Goal: Browse casually

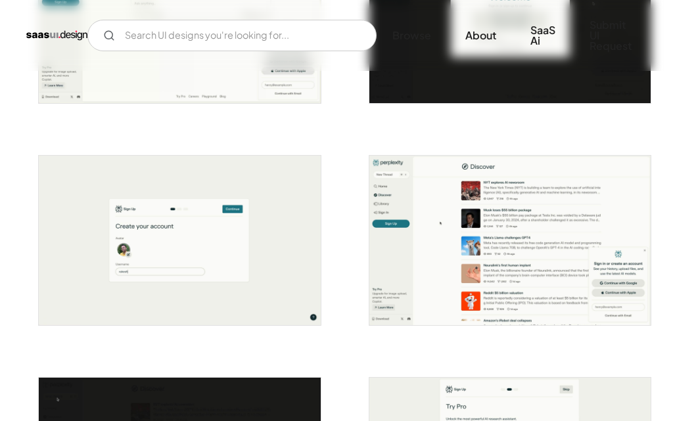
scroll to position [394, 0]
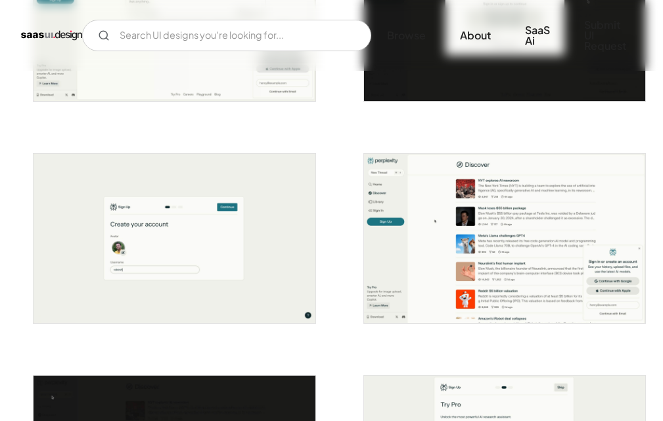
click at [571, 232] on img "open lightbox" at bounding box center [504, 238] width 281 height 169
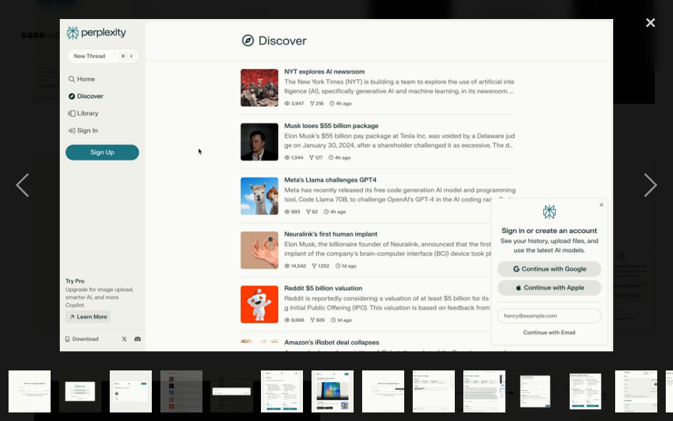
click at [425, 158] on img at bounding box center [337, 185] width 554 height 333
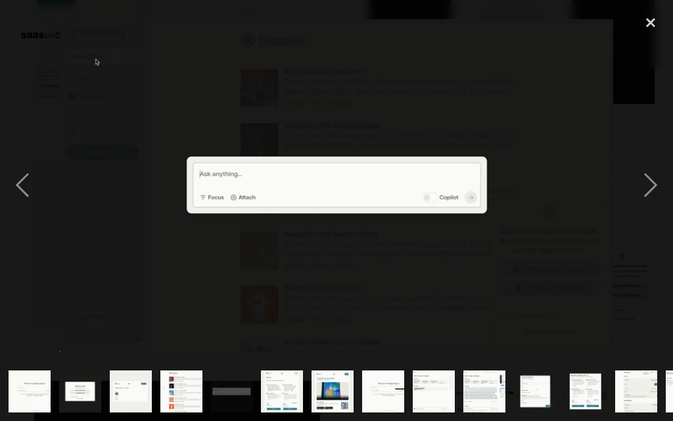
drag, startPoint x: 425, startPoint y: 158, endPoint x: 356, endPoint y: 131, distance: 74.0
click at [356, 131] on img at bounding box center [337, 185] width 554 height 333
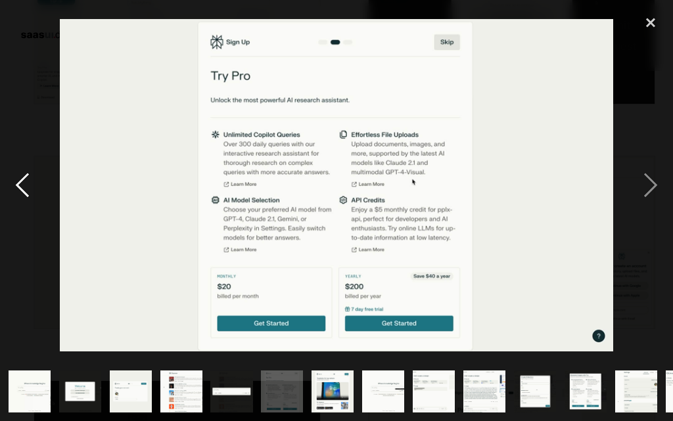
click at [29, 195] on div "previous image" at bounding box center [22, 185] width 45 height 353
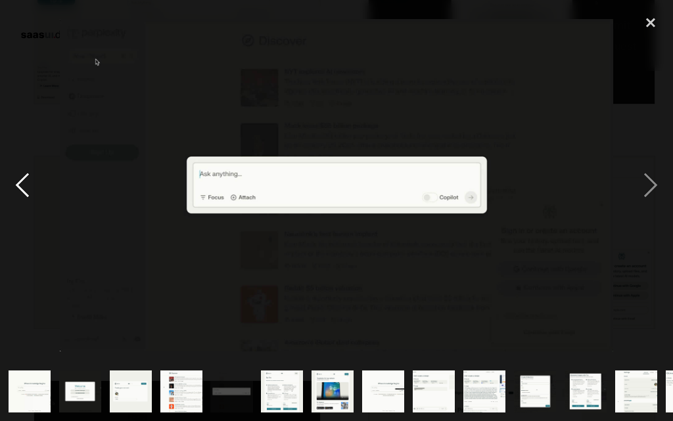
click at [29, 195] on div "previous image" at bounding box center [22, 185] width 45 height 353
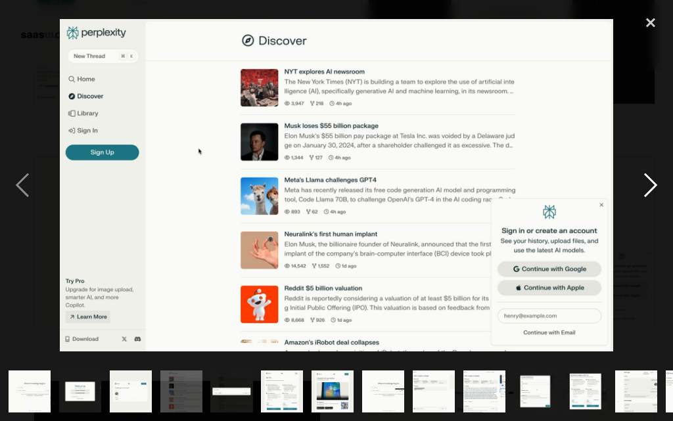
click at [636, 187] on div "next image" at bounding box center [650, 185] width 45 height 353
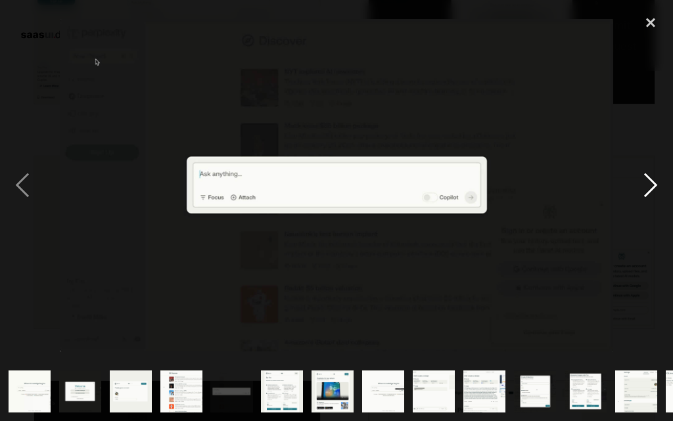
click at [636, 187] on div "next image" at bounding box center [650, 185] width 45 height 353
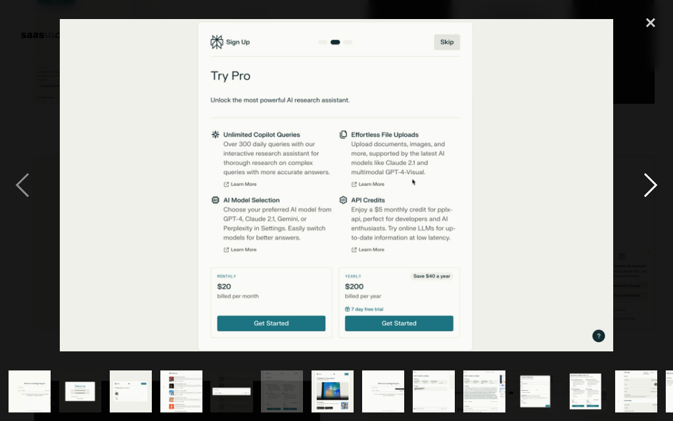
click at [636, 187] on div "next image" at bounding box center [650, 185] width 45 height 353
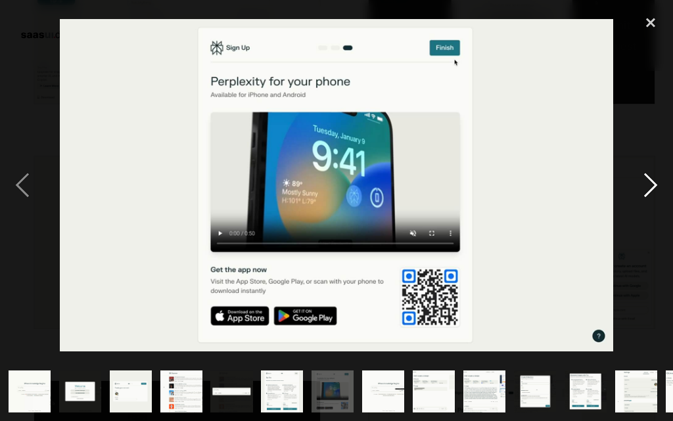
click at [636, 187] on div "next image" at bounding box center [650, 185] width 45 height 353
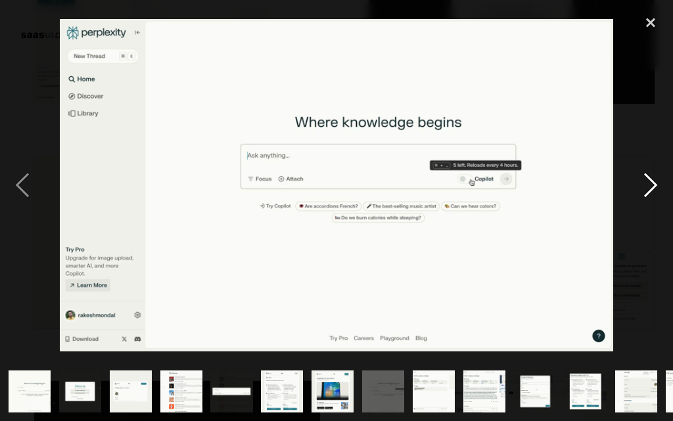
click at [636, 187] on div "next image" at bounding box center [650, 185] width 45 height 353
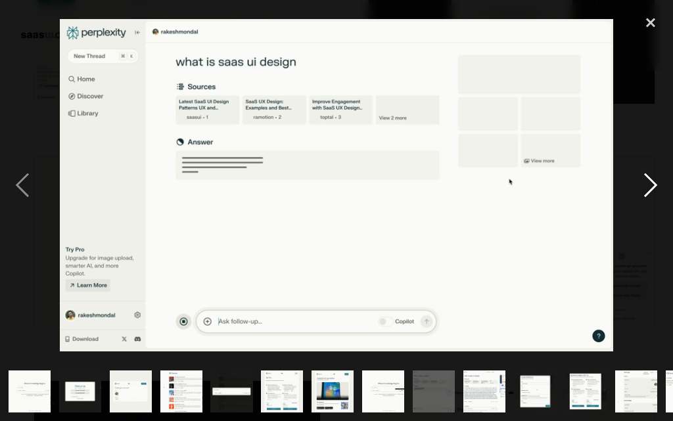
click at [636, 187] on div "next image" at bounding box center [650, 185] width 45 height 353
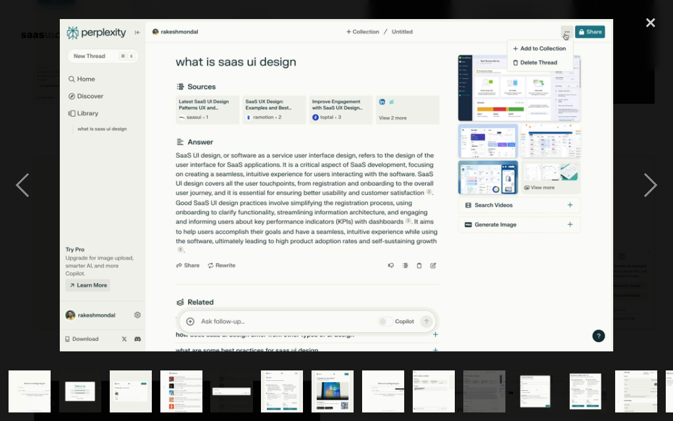
click at [357, 210] on img at bounding box center [337, 185] width 554 height 333
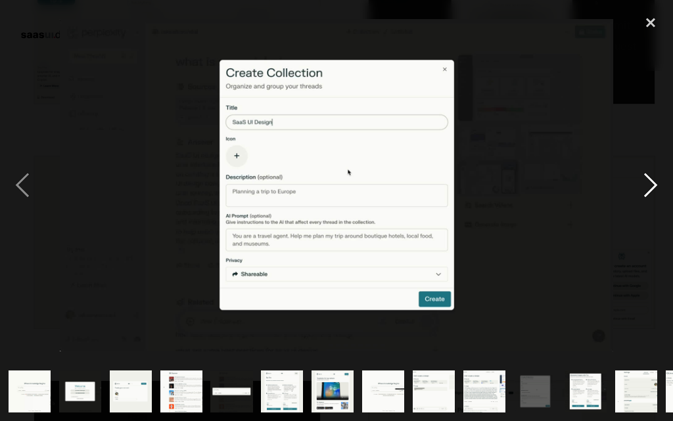
click at [646, 182] on div "next image" at bounding box center [650, 185] width 45 height 353
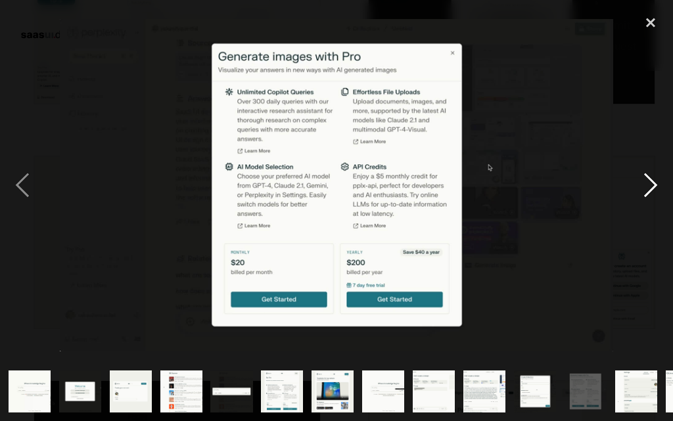
click at [646, 182] on div "next image" at bounding box center [650, 185] width 45 height 353
